Goal: Task Accomplishment & Management: Complete application form

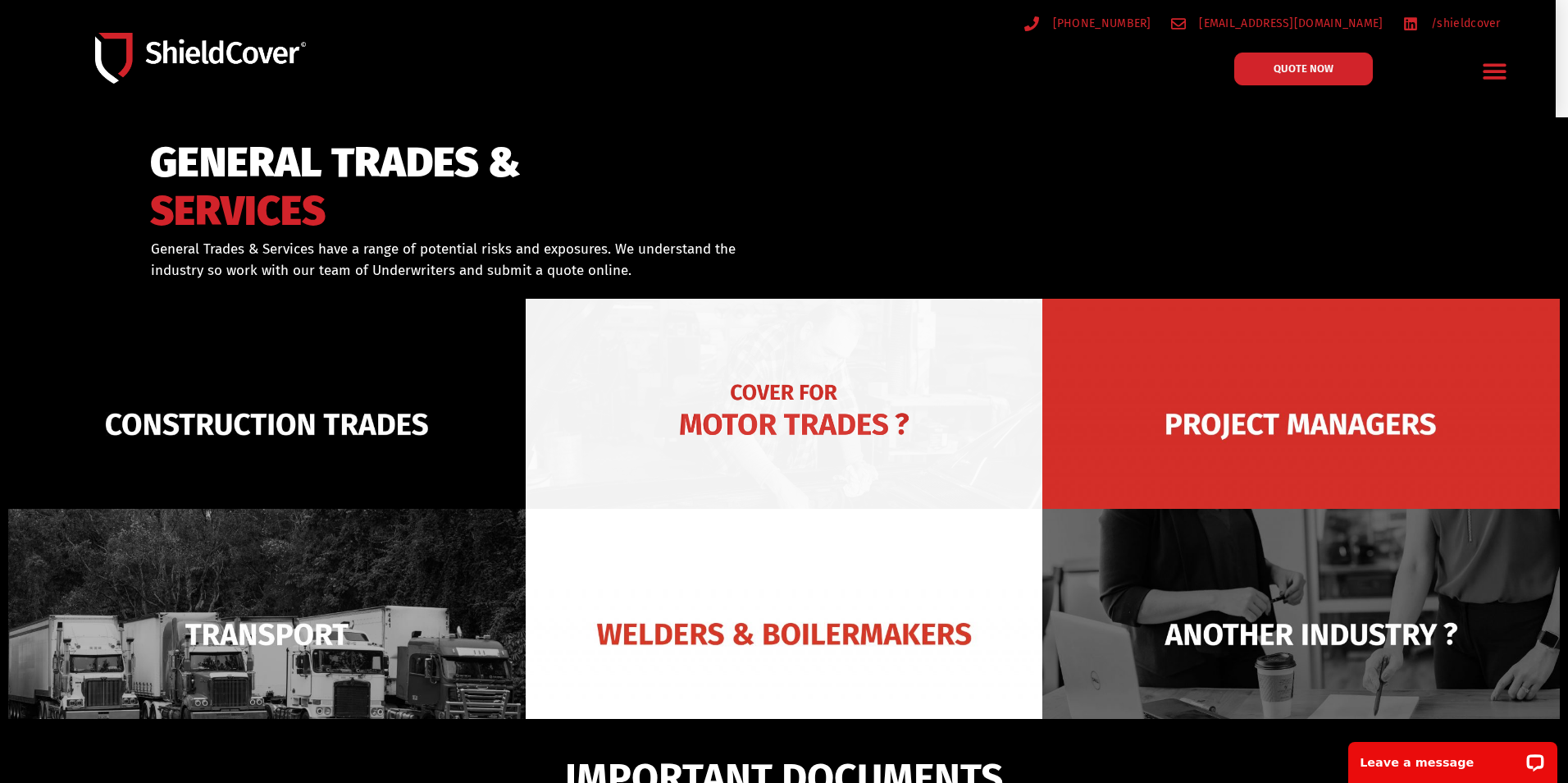
click at [798, 412] on img at bounding box center [784, 425] width 517 height 251
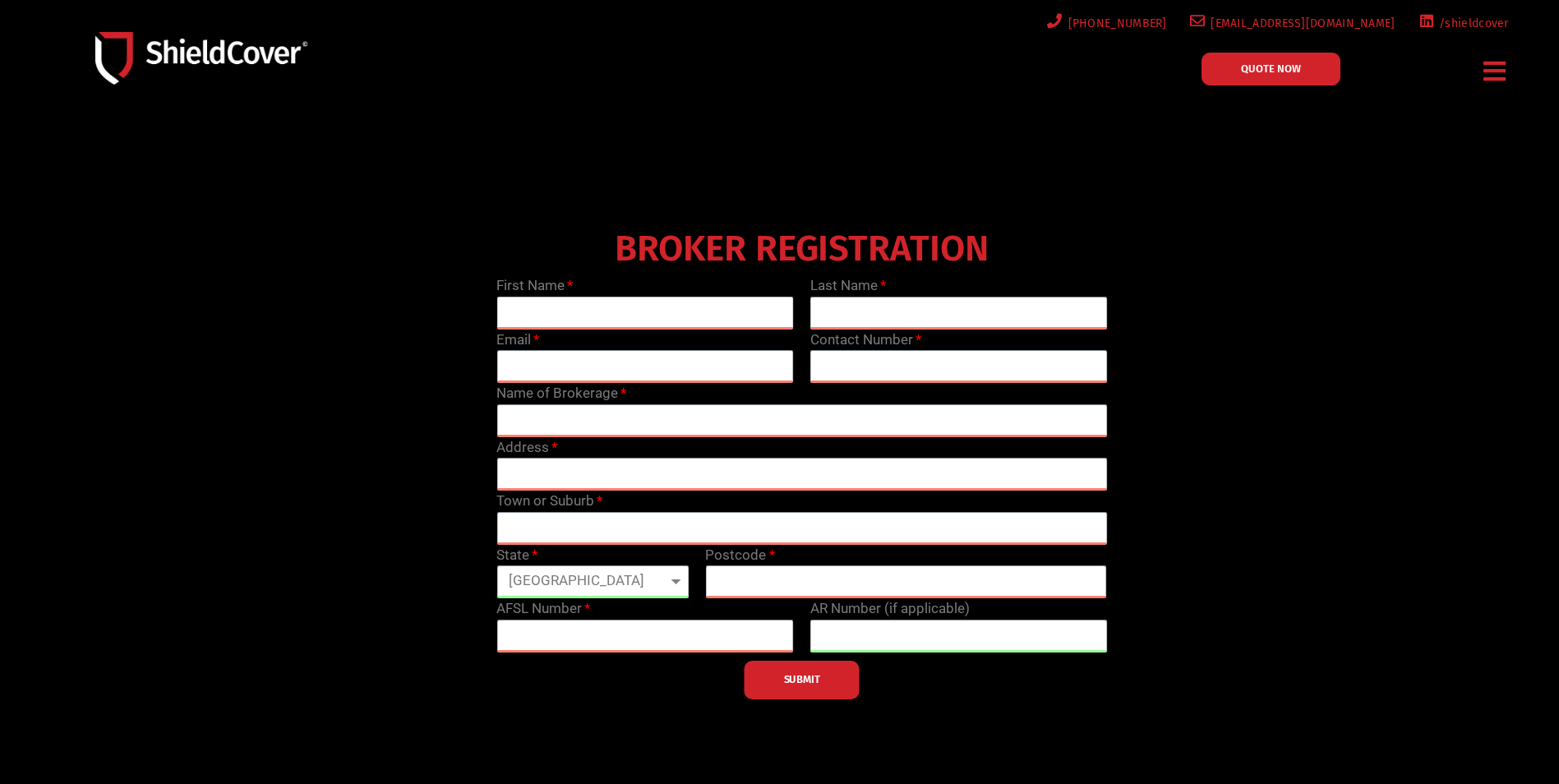
click at [596, 311] on input "text" at bounding box center [644, 312] width 297 height 33
type input "Robert"
type input "Marchei"
type input "bob.marchei@austgroup.com.au"
type input "0412335488"
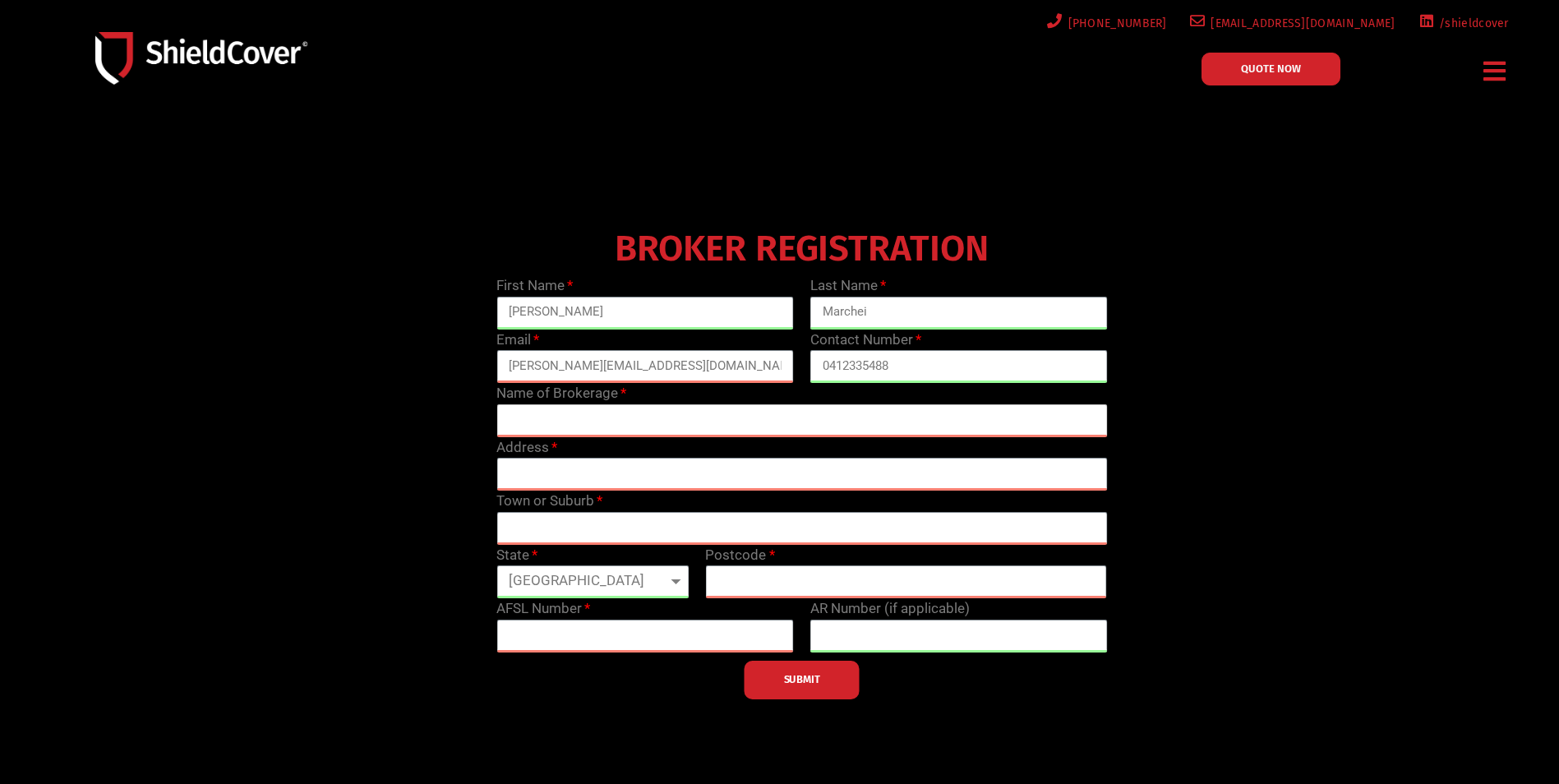
click at [554, 423] on input "text" at bounding box center [801, 420] width 611 height 33
type input "Austgroup Insurance Brokers"
click at [553, 468] on input "text" at bounding box center [801, 474] width 611 height 33
type input "Suite 3, 286 Fitzgerald Street, Perth"
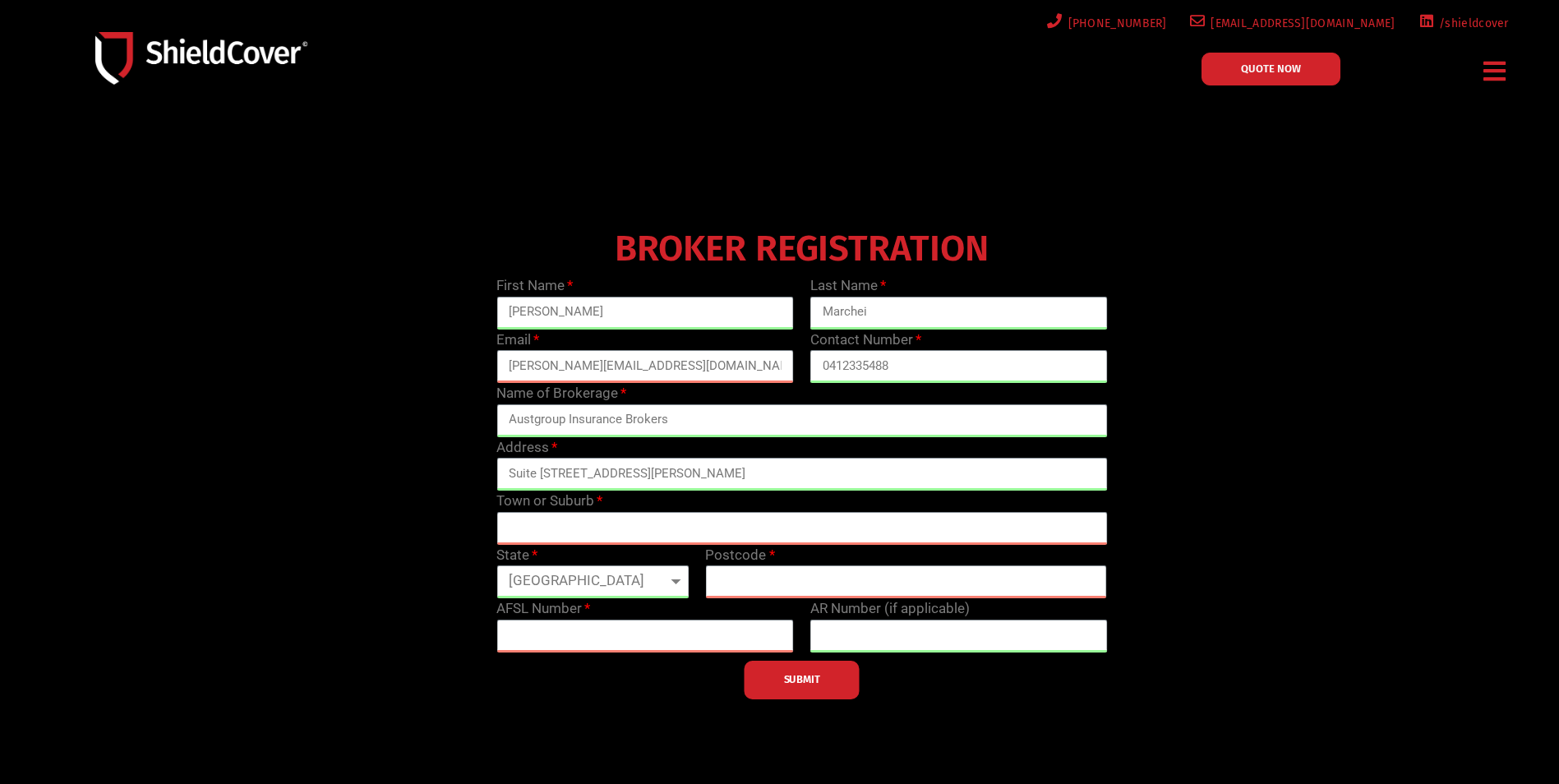
type input "Perth"
select select "WA"
type input "6000"
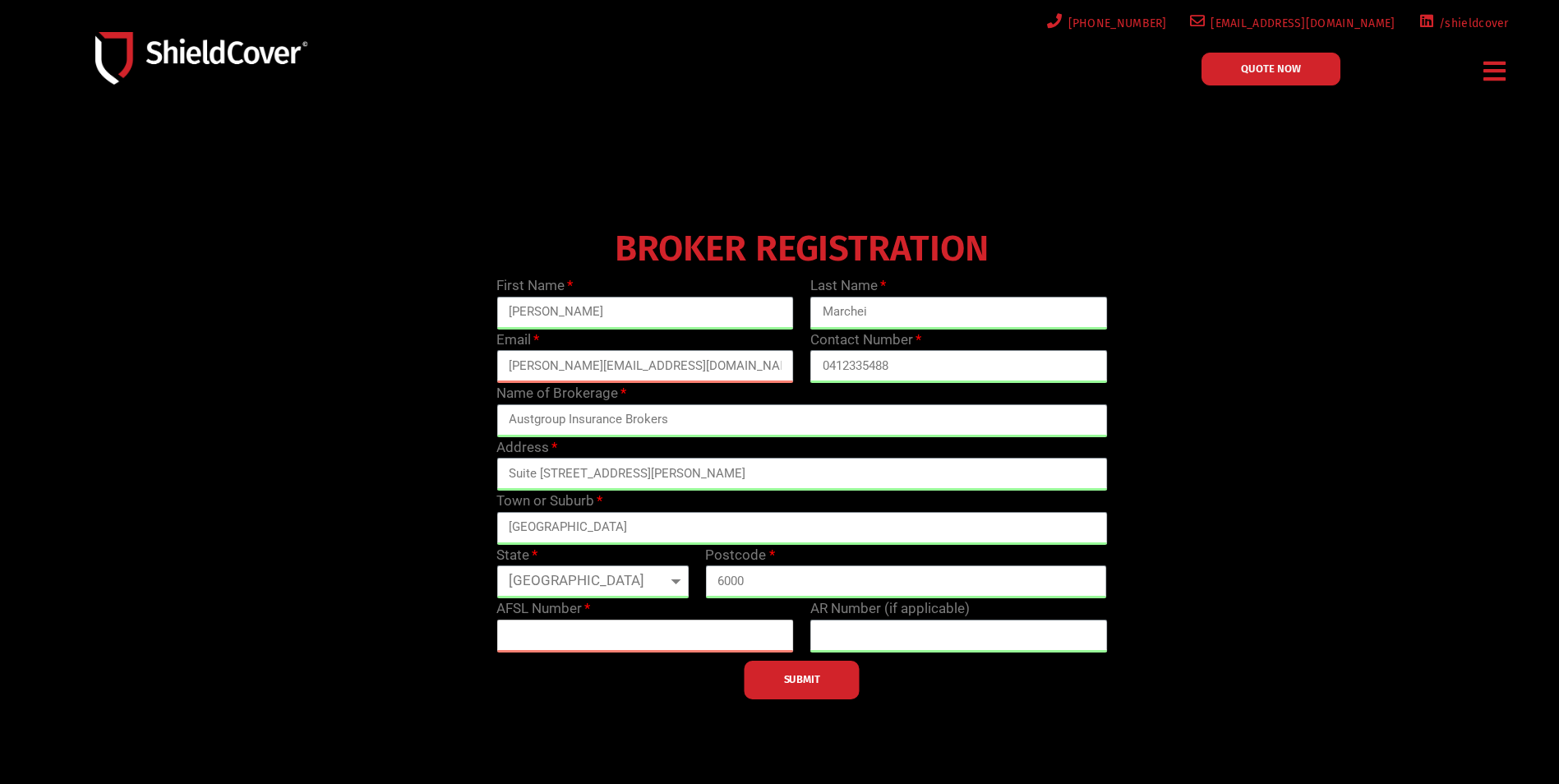
click at [598, 639] on input "text" at bounding box center [644, 636] width 297 height 33
type input "239958"
click at [810, 687] on button "SUBMIT" at bounding box center [802, 680] width 115 height 38
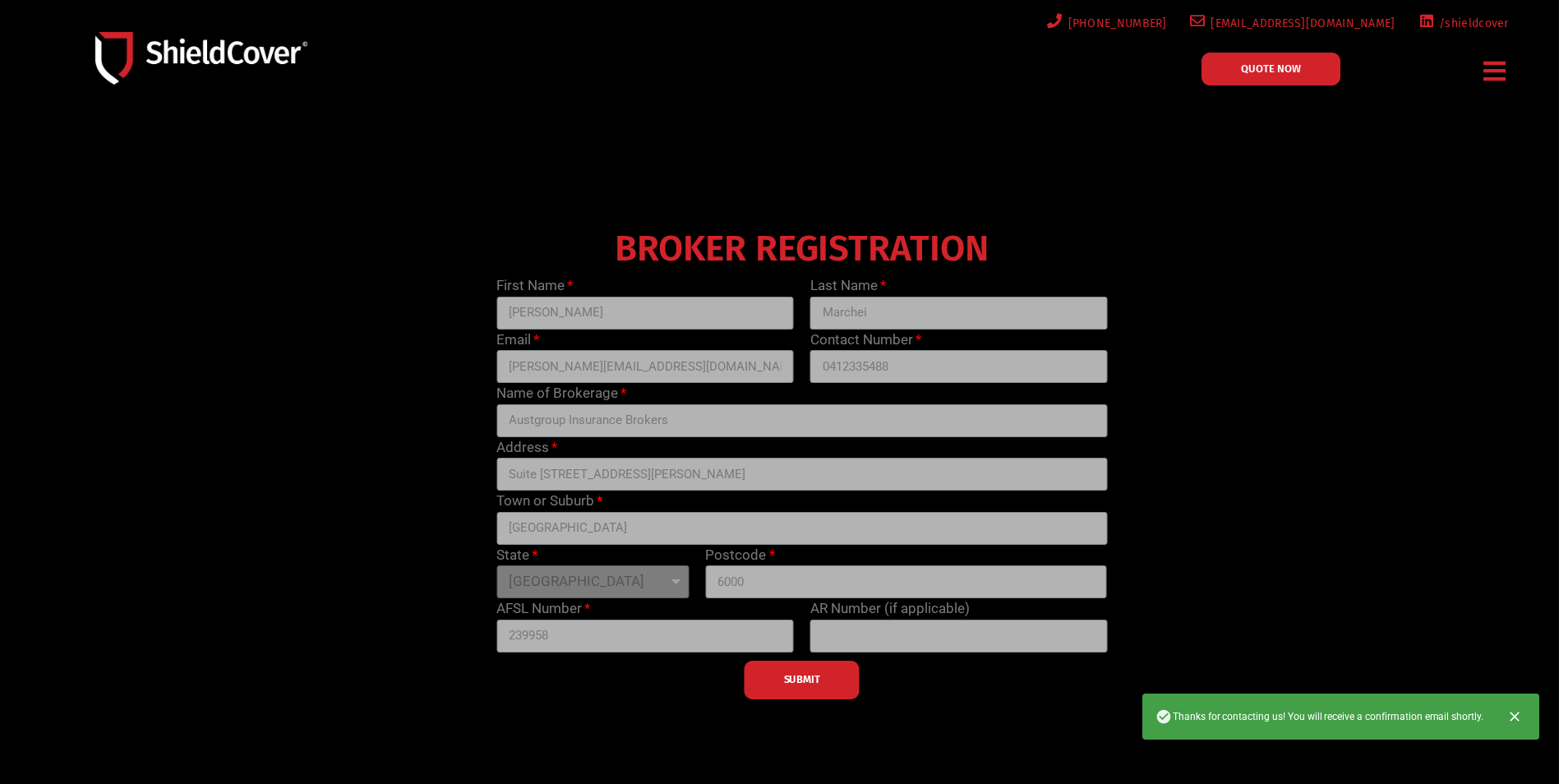
click at [802, 676] on div "SUBMIT" at bounding box center [802, 676] width 628 height 47
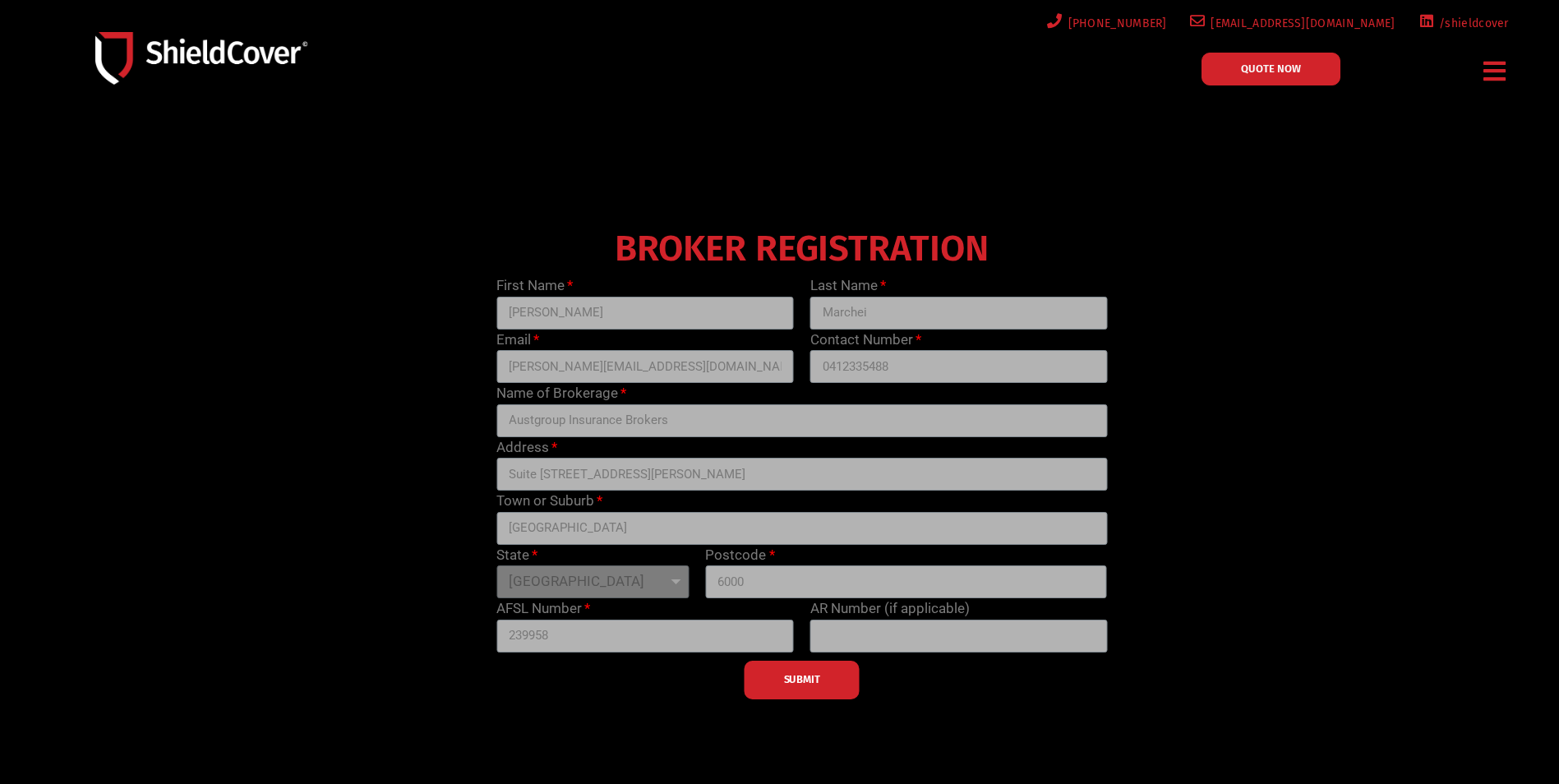
click at [542, 608] on label "AFSL Number" at bounding box center [543, 609] width 93 height 21
click at [1275, 69] on span "QUOTE NOW" at bounding box center [1271, 68] width 60 height 10
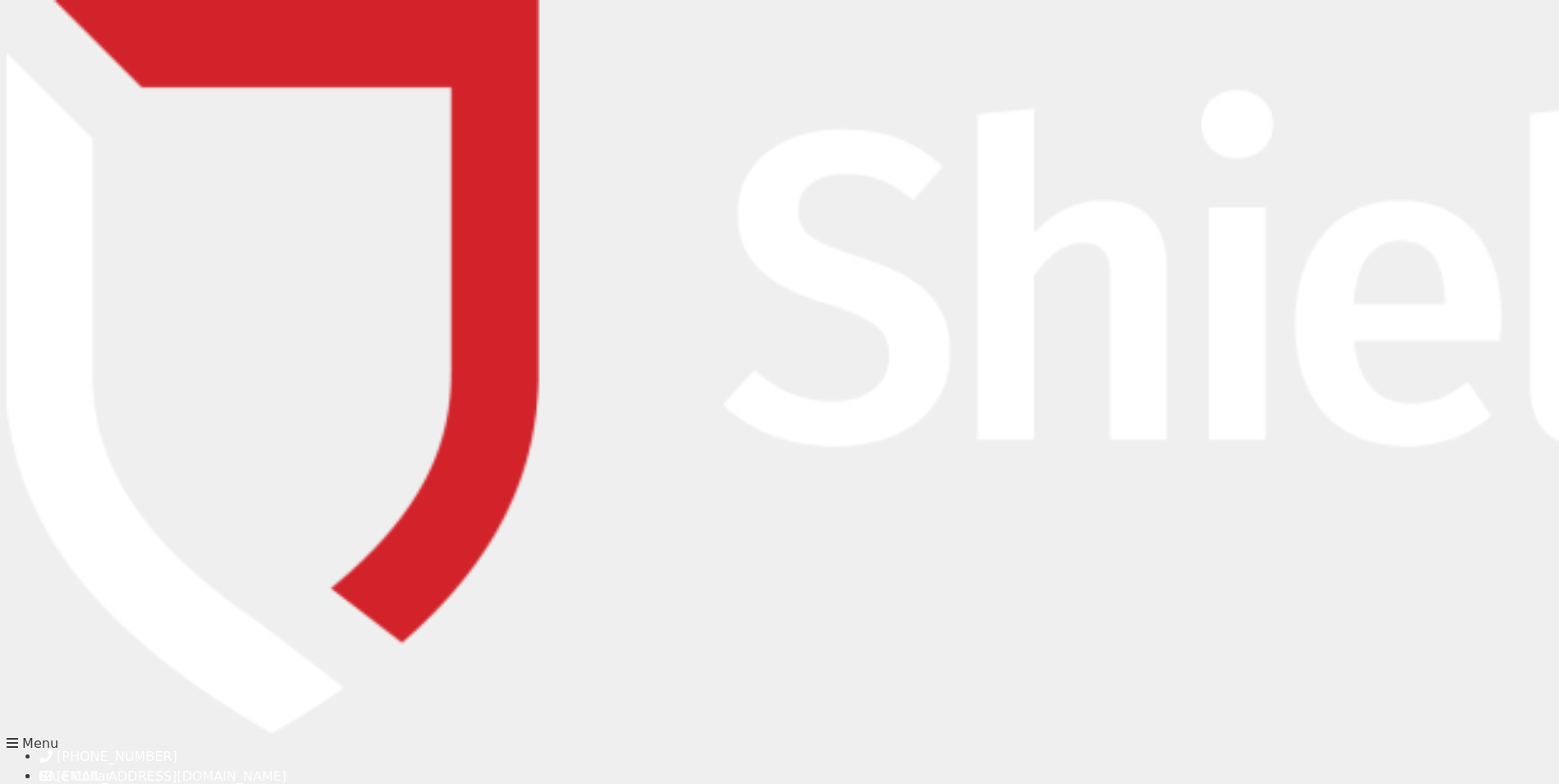
scroll to position [164, 0]
select select "WA"
